Goal: Task Accomplishment & Management: Manage account settings

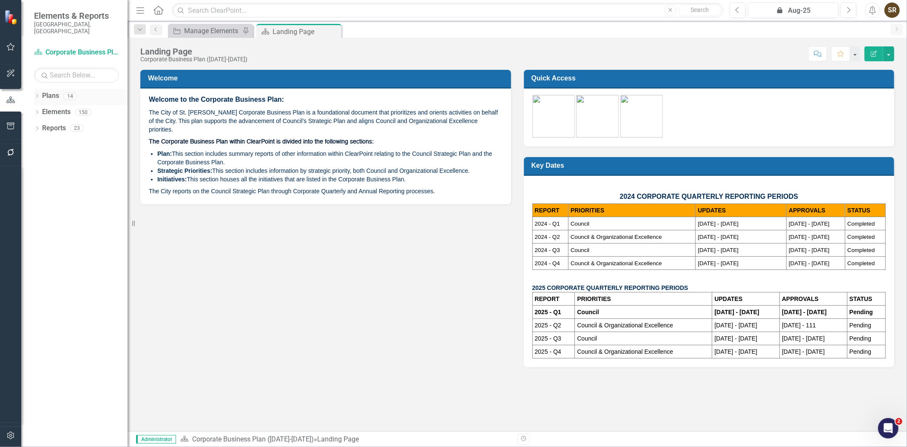
click at [38, 94] on div "Dropdown" at bounding box center [37, 97] width 6 height 7
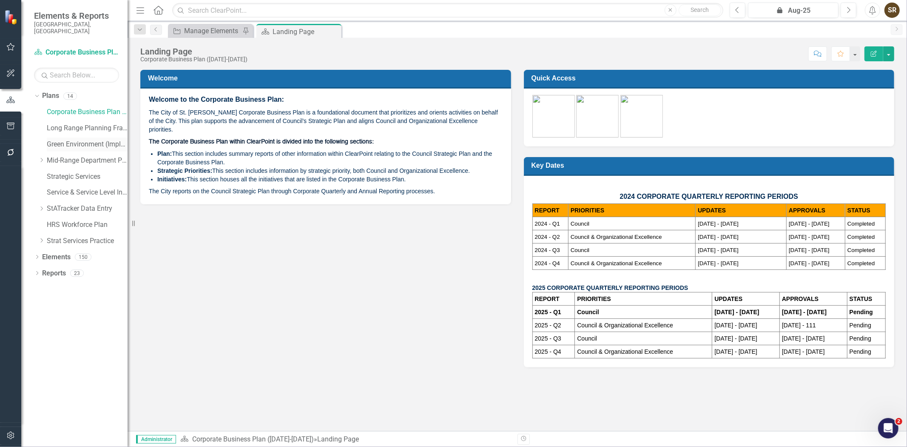
drag, startPoint x: 79, startPoint y: 137, endPoint x: 73, endPoint y: 206, distance: 69.1
click at [79, 140] on link "Green Environment (Implementation)" at bounding box center [87, 145] width 81 height 10
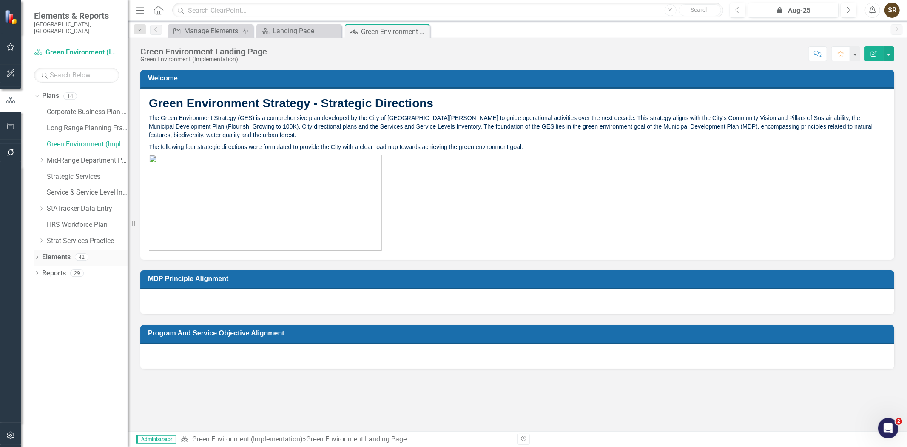
click at [35, 255] on icon "Dropdown" at bounding box center [37, 257] width 6 height 5
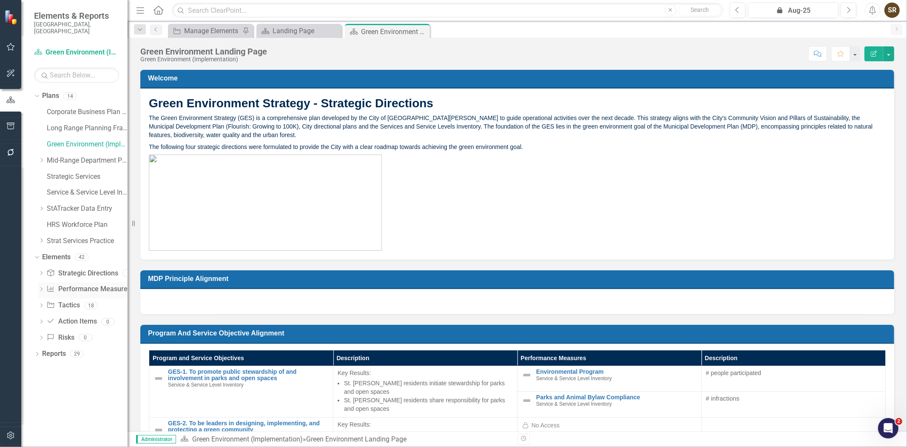
click at [71, 284] on link "Performance Measure Performance Measures" at bounding box center [88, 289] width 84 height 10
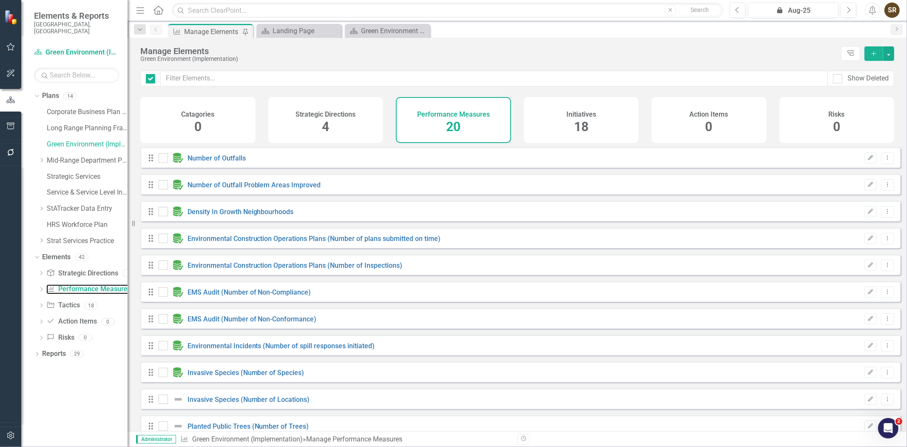
checkbox input "false"
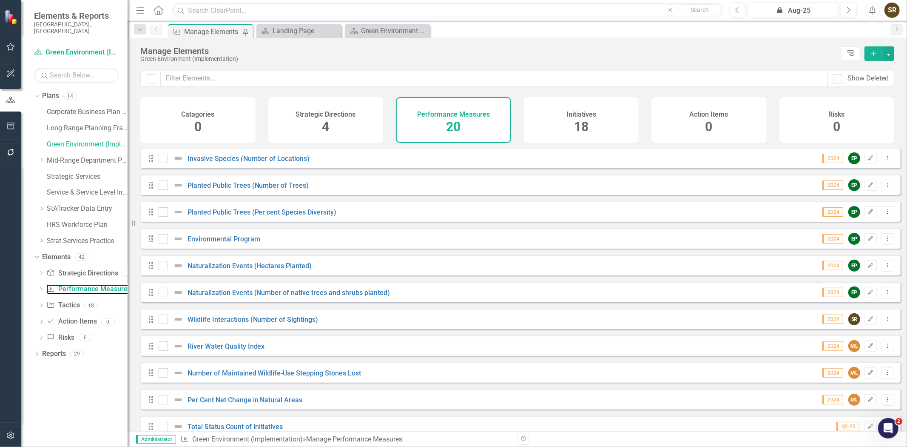
scroll to position [242, 0]
click at [228, 242] on link "Environmental Program" at bounding box center [224, 238] width 73 height 8
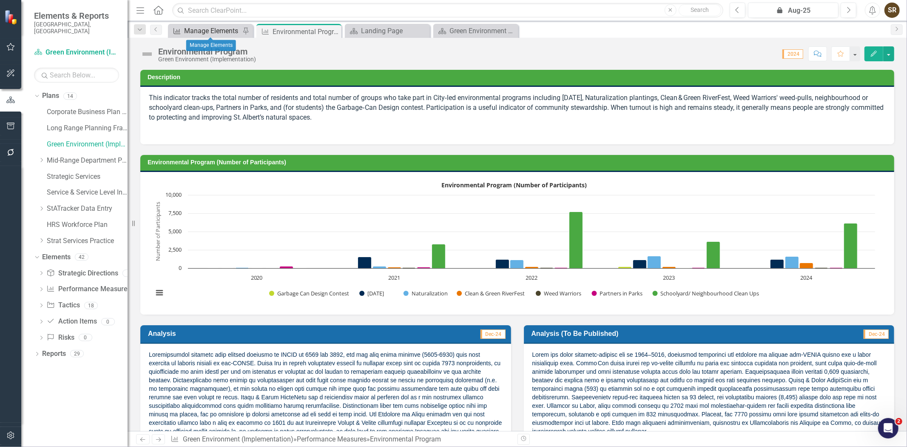
click at [214, 32] on div "Manage Elements" at bounding box center [212, 31] width 56 height 11
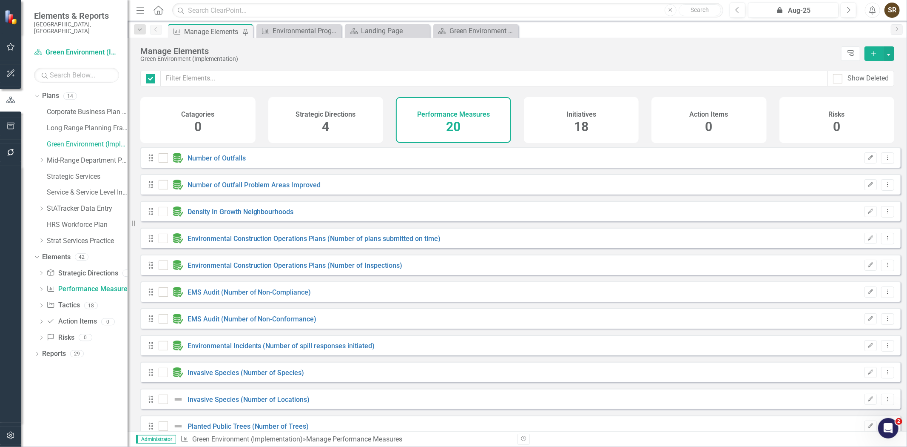
checkbox input "false"
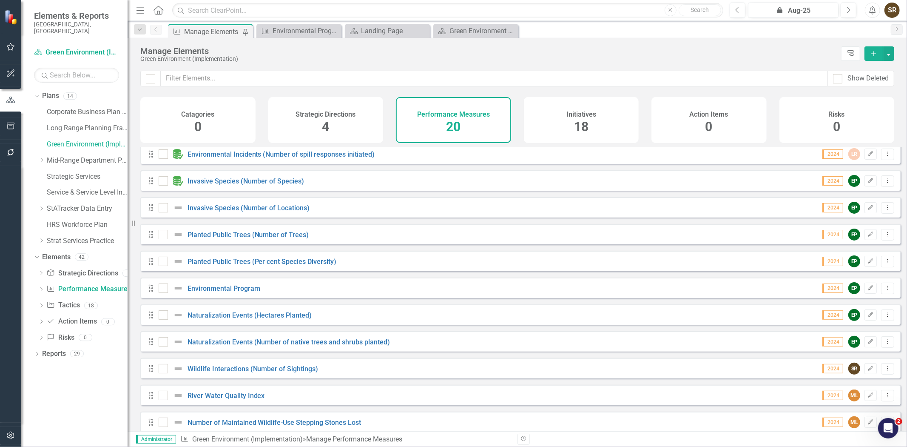
scroll to position [194, 0]
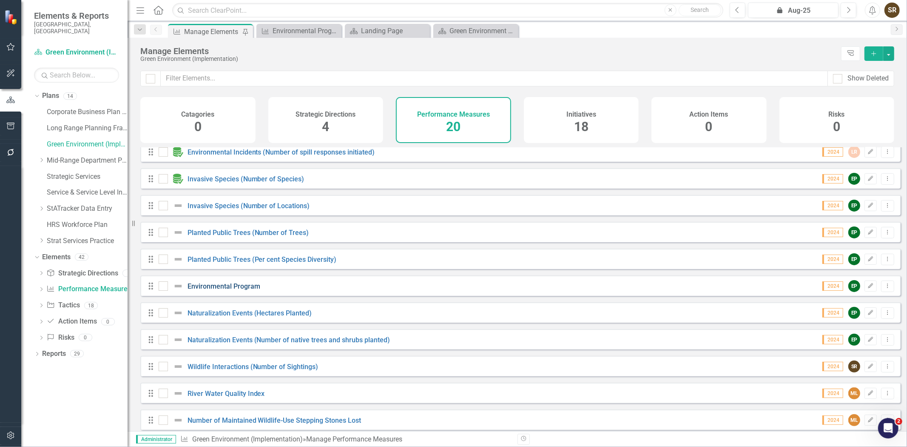
click at [248, 290] on link "Environmental Program" at bounding box center [224, 286] width 73 height 8
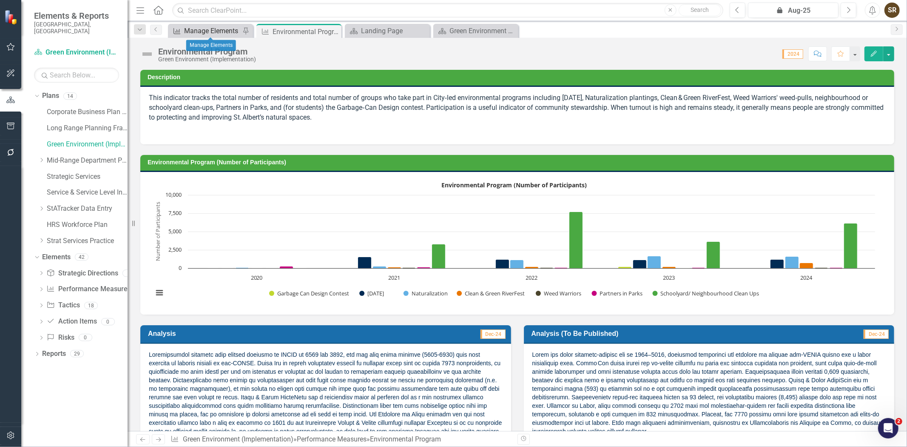
click at [211, 31] on div "Manage Elements" at bounding box center [212, 31] width 56 height 11
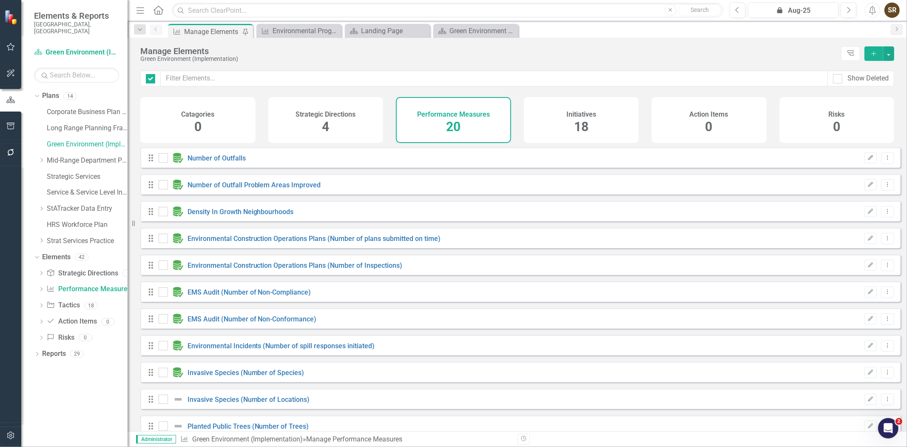
checkbox input "false"
